Goal: Information Seeking & Learning: Learn about a topic

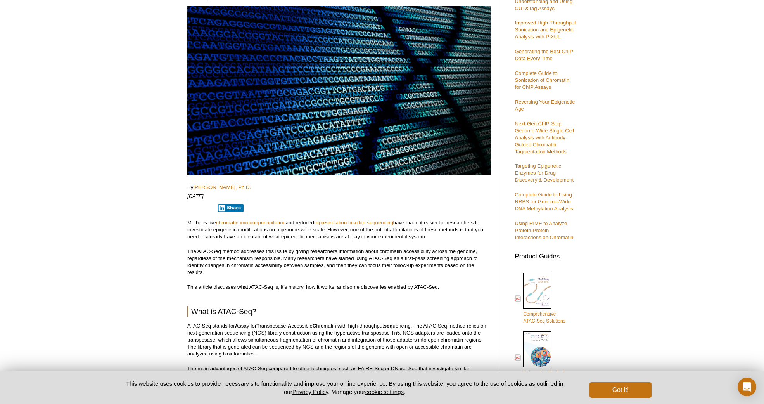
scroll to position [108, 0]
click at [410, 223] on p "Methods like chromatin immunoprecipitation and reduced representation bisulfite…" at bounding box center [339, 229] width 304 height 21
drag, startPoint x: 410, startPoint y: 223, endPoint x: 473, endPoint y: 225, distance: 62.5
click at [473, 225] on p "Methods like chromatin immunoprecipitation and reduced representation bisulfite…" at bounding box center [339, 229] width 304 height 21
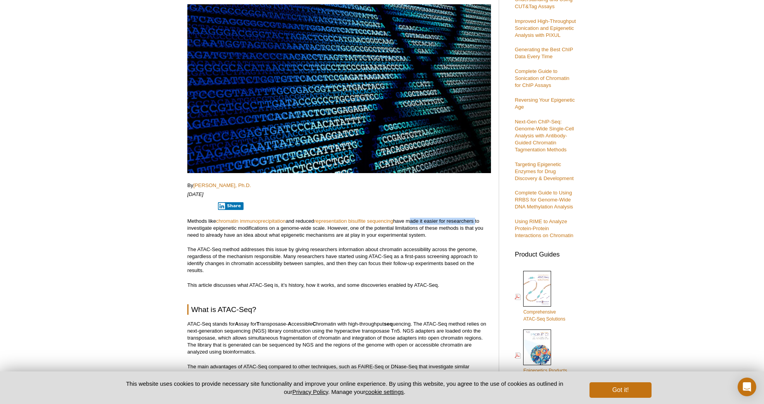
scroll to position [105, 0]
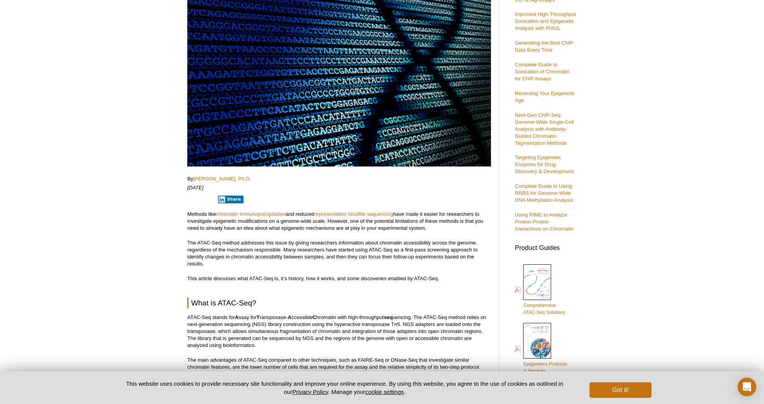
click at [222, 221] on p "Methods like chromatin immunoprecipitation and reduced representation bisulfite…" at bounding box center [339, 221] width 304 height 21
drag, startPoint x: 222, startPoint y: 221, endPoint x: 432, endPoint y: 219, distance: 210.6
click at [432, 219] on p "Methods like chromatin immunoprecipitation and reduced representation bisulfite…" at bounding box center [339, 221] width 304 height 21
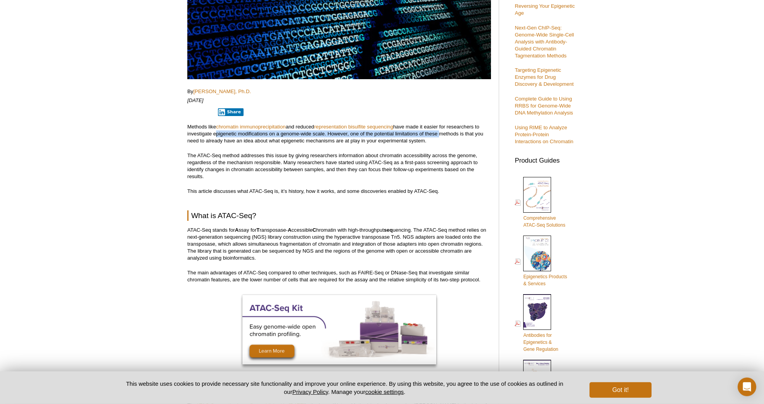
scroll to position [193, 0]
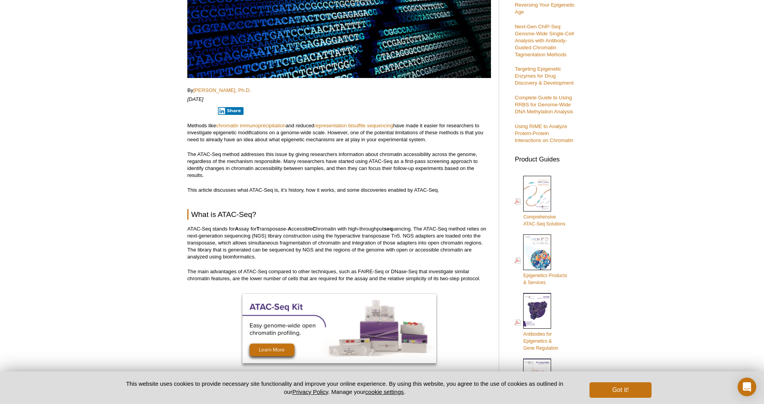
click at [203, 140] on p "Methods like chromatin immunoprecipitation and reduced representation bisulfite…" at bounding box center [339, 132] width 304 height 21
drag, startPoint x: 203, startPoint y: 140, endPoint x: 390, endPoint y: 138, distance: 187.3
click at [390, 138] on p "Methods like chromatin immunoprecipitation and reduced representation bisulfite…" at bounding box center [339, 132] width 304 height 21
click at [204, 157] on p "The ATAC-Seq method addresses this issue by giving researchers information abou…" at bounding box center [339, 165] width 304 height 28
drag, startPoint x: 204, startPoint y: 157, endPoint x: 433, endPoint y: 155, distance: 229.2
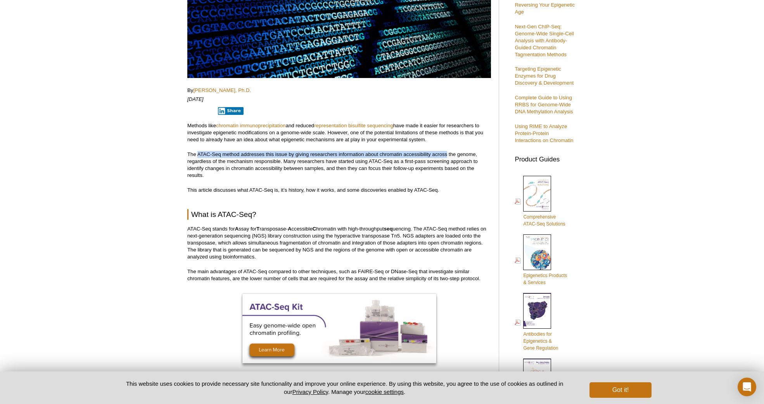
click at [433, 155] on p "The ATAC-Seq method addresses this issue by giving researchers information abou…" at bounding box center [339, 165] width 304 height 28
click at [219, 163] on p "The ATAC-Seq method addresses this issue by giving researchers information abou…" at bounding box center [339, 165] width 304 height 28
drag, startPoint x: 219, startPoint y: 163, endPoint x: 419, endPoint y: 161, distance: 200.1
click at [417, 161] on p "The ATAC-Seq method addresses this issue by giving researchers information abou…" at bounding box center [339, 165] width 304 height 28
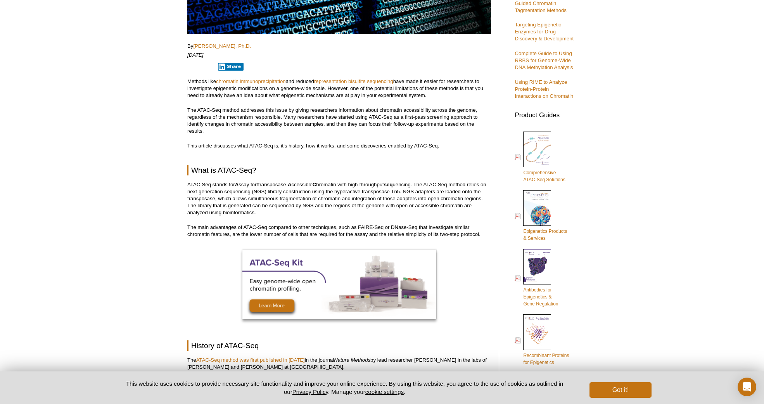
click at [212, 125] on p "The ATAC-Seq method addresses this issue by giving researchers information abou…" at bounding box center [339, 121] width 304 height 28
drag, startPoint x: 212, startPoint y: 125, endPoint x: 442, endPoint y: 124, distance: 229.9
click at [442, 124] on p "The ATAC-Seq method addresses this issue by giving researchers information abou…" at bounding box center [339, 121] width 304 height 28
click at [203, 147] on p "This article discusses what ATAC-Seq is, it’s history, how it works, and some d…" at bounding box center [339, 145] width 304 height 7
drag, startPoint x: 203, startPoint y: 147, endPoint x: 374, endPoint y: 146, distance: 171.0
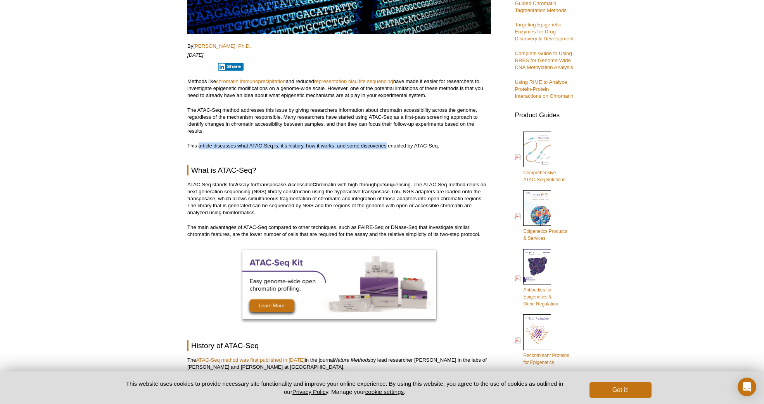
click at [374, 146] on p "This article discusses what ATAC-Seq is, it’s history, how it works, and some d…" at bounding box center [339, 145] width 304 height 7
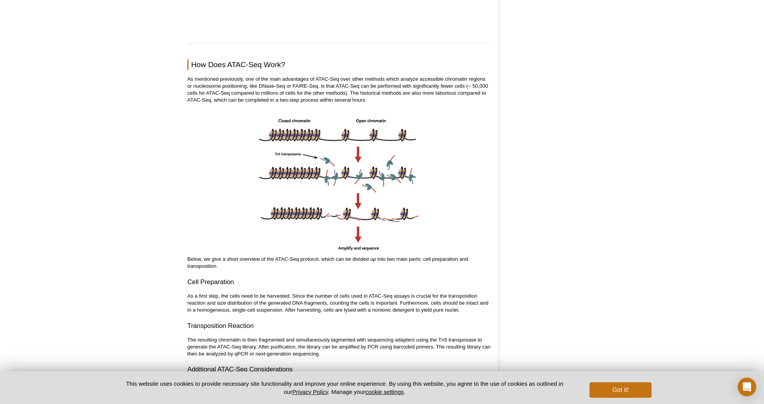
scroll to position [945, 0]
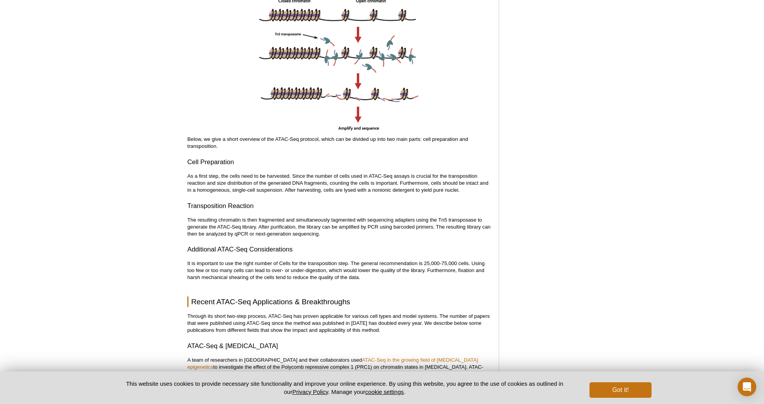
click at [226, 176] on p "As a first step, the cells need to be harvested. Since the number of cells used…" at bounding box center [339, 183] width 304 height 21
drag, startPoint x: 226, startPoint y: 176, endPoint x: 278, endPoint y: 176, distance: 52.0
click at [278, 176] on p "As a first step, the cells need to be harvested. Since the number of cells used…" at bounding box center [339, 183] width 304 height 21
click at [288, 176] on p "As a first step, the cells need to be harvested. Since the number of cells used…" at bounding box center [339, 183] width 304 height 21
drag, startPoint x: 288, startPoint y: 176, endPoint x: 452, endPoint y: 180, distance: 163.7
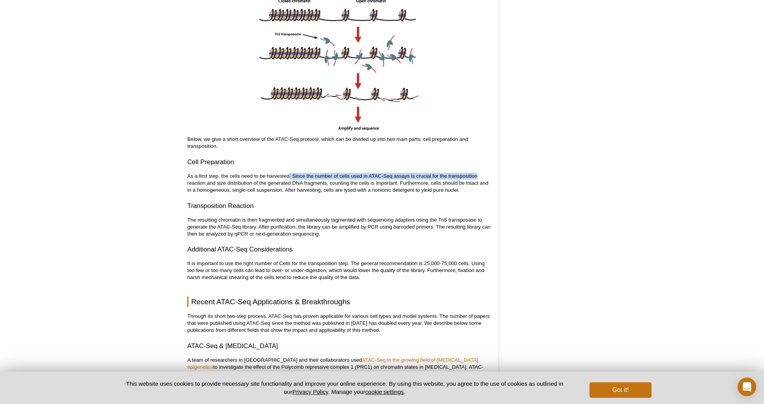
click at [452, 180] on p "As a first step, the cells need to be harvested. Since the number of cells used…" at bounding box center [339, 183] width 304 height 21
click at [201, 187] on p "As a first step, the cells need to be harvested. Since the number of cells used…" at bounding box center [339, 183] width 304 height 21
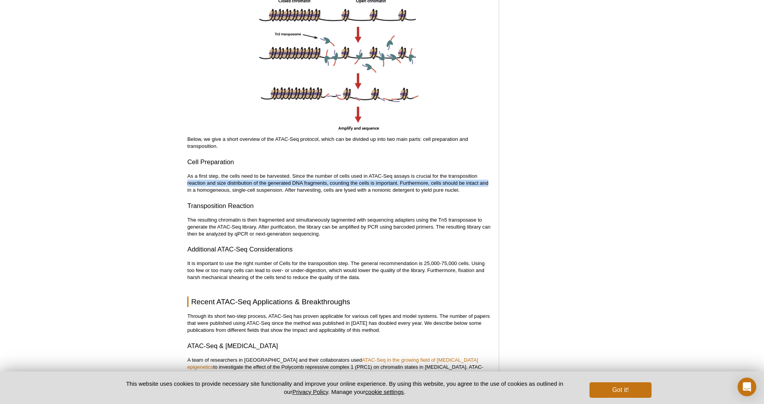
drag, startPoint x: 201, startPoint y: 187, endPoint x: 483, endPoint y: 183, distance: 282.3
click at [483, 183] on p "As a first step, the cells need to be harvested. Since the number of cells used…" at bounding box center [339, 183] width 304 height 21
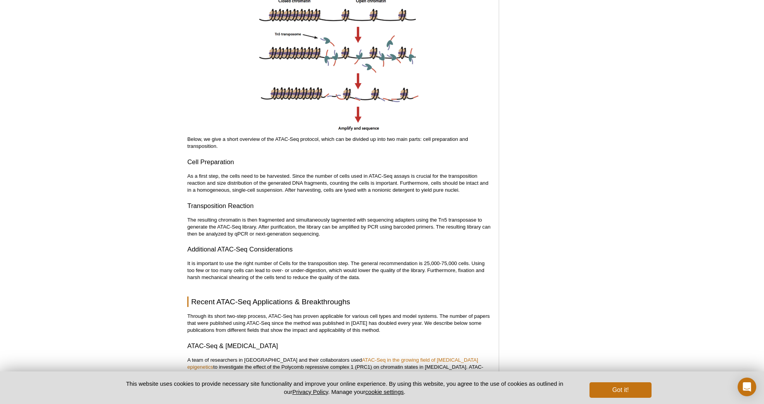
click at [192, 193] on p "As a first step, the cells need to be harvested. Since the number of cells used…" at bounding box center [339, 183] width 304 height 21
drag, startPoint x: 192, startPoint y: 193, endPoint x: 269, endPoint y: 191, distance: 77.2
click at [269, 191] on p "As a first step, the cells need to be harvested. Since the number of cells used…" at bounding box center [339, 183] width 304 height 21
click at [290, 190] on p "As a first step, the cells need to be harvested. Since the number of cells used…" at bounding box center [339, 183] width 304 height 21
drag, startPoint x: 290, startPoint y: 190, endPoint x: 441, endPoint y: 194, distance: 150.5
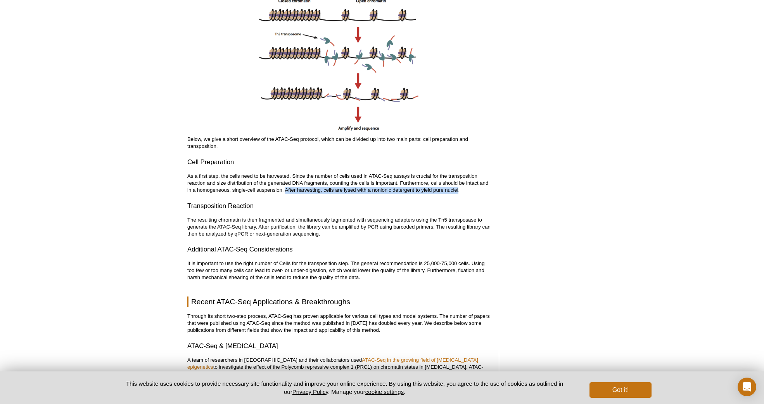
click at [444, 193] on p "As a first step, the cells need to be harvested. Since the number of cells used…" at bounding box center [339, 183] width 304 height 21
click at [397, 205] on h3 "Transposition Reaction" at bounding box center [339, 205] width 304 height 9
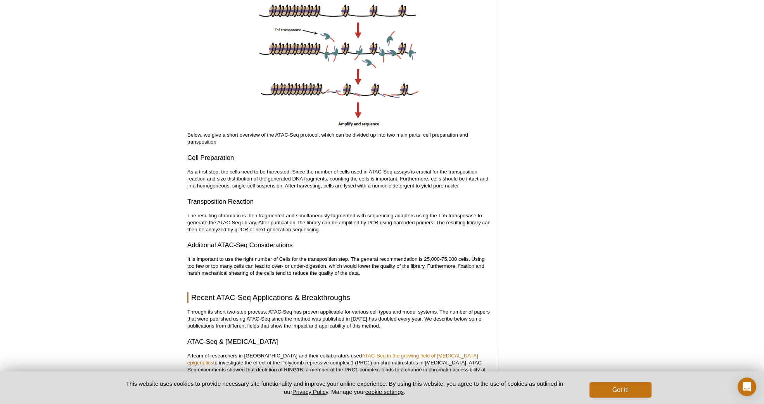
scroll to position [989, 0]
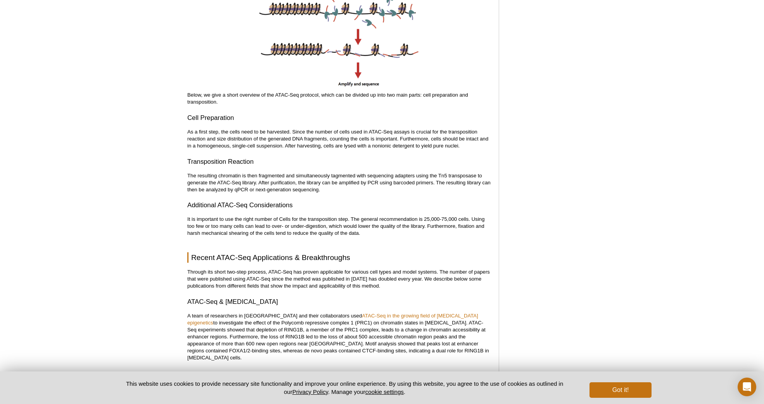
click at [211, 174] on p "The resulting chromatin is then fragmented and simultaneously tagmented with se…" at bounding box center [339, 182] width 304 height 21
drag, startPoint x: 211, startPoint y: 174, endPoint x: 458, endPoint y: 177, distance: 247.4
click at [458, 177] on p "The resulting chromatin is then fragmented and simultaneously tagmented with se…" at bounding box center [339, 182] width 304 height 21
click at [212, 184] on p "The resulting chromatin is then fragmented and simultaneously tagmented with se…" at bounding box center [339, 182] width 304 height 21
drag, startPoint x: 212, startPoint y: 184, endPoint x: 464, endPoint y: 183, distance: 251.3
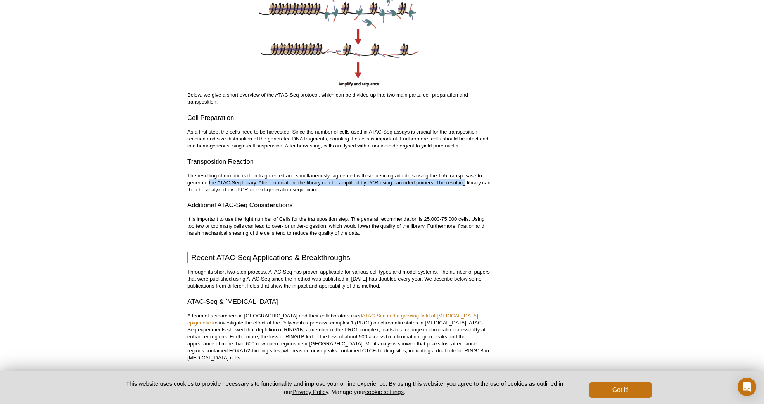
click at [464, 183] on p "The resulting chromatin is then fragmented and simultaneously tagmented with se…" at bounding box center [339, 182] width 304 height 21
click at [450, 189] on p "The resulting chromatin is then fragmented and simultaneously tagmented with se…" at bounding box center [339, 182] width 304 height 21
